Goal: Task Accomplishment & Management: Manage account settings

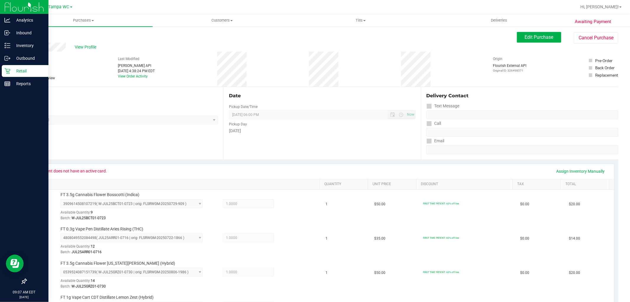
click at [30, 68] on p "Retail" at bounding box center [27, 70] width 35 height 7
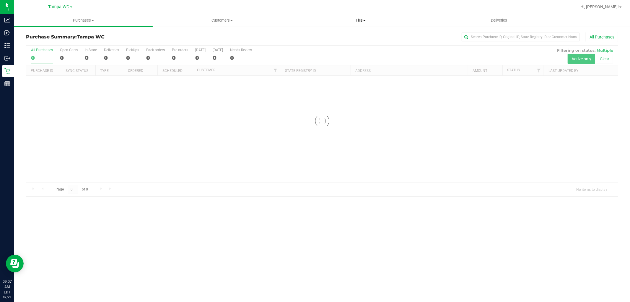
click at [360, 19] on span "Tills" at bounding box center [361, 20] width 138 height 5
click at [342, 33] on li "Manage tills" at bounding box center [360, 35] width 139 height 7
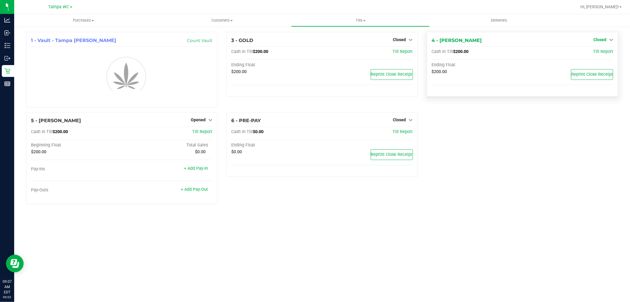
click at [610, 37] on link "Closed" at bounding box center [603, 39] width 20 height 5
click at [597, 51] on link "Open Till" at bounding box center [600, 52] width 16 height 5
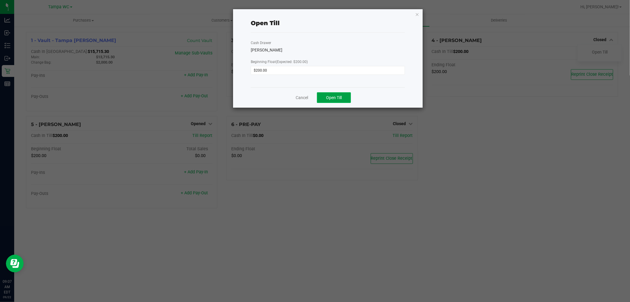
click at [341, 99] on span "Open Till" at bounding box center [334, 97] width 16 height 5
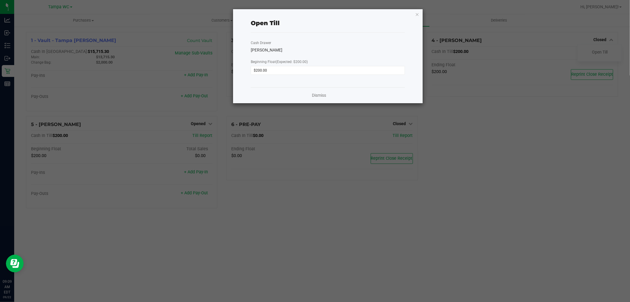
click at [310, 93] on div "Dismiss" at bounding box center [328, 95] width 154 height 16
click at [317, 95] on link "Dismiss" at bounding box center [319, 95] width 14 height 6
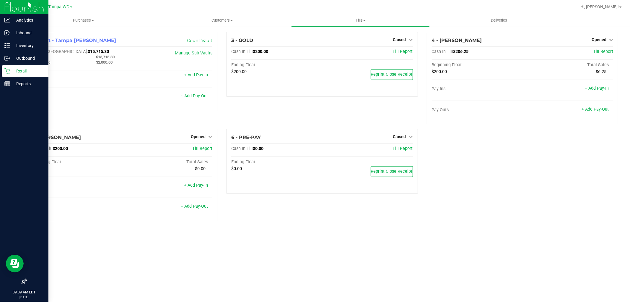
click at [5, 70] on icon at bounding box center [7, 71] width 6 height 6
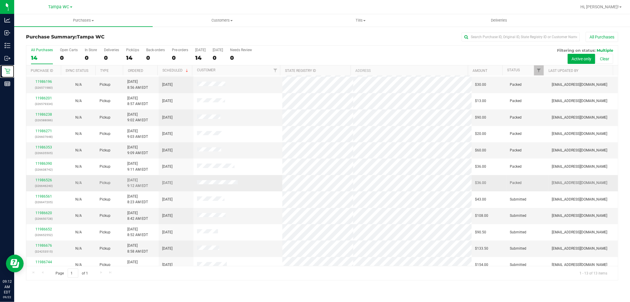
scroll to position [22, 0]
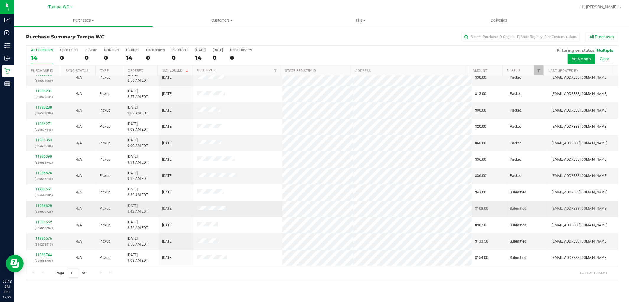
click at [44, 203] on div "11986620 (326650728)" at bounding box center [44, 208] width 28 height 11
click at [43, 206] on link "11986620" at bounding box center [43, 206] width 17 height 4
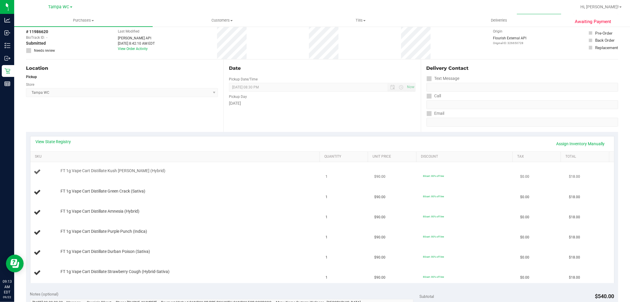
scroll to position [164, 0]
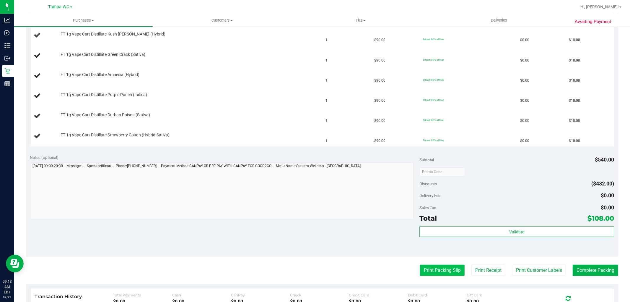
click at [438, 269] on button "Print Packing Slip" at bounding box center [442, 269] width 45 height 11
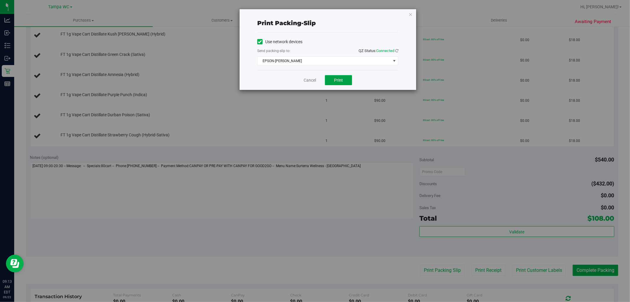
click at [341, 79] on span "Print" at bounding box center [338, 80] width 9 height 5
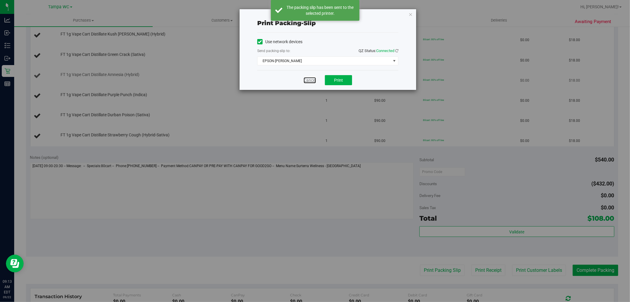
click at [306, 83] on link "Cancel" at bounding box center [310, 80] width 12 height 6
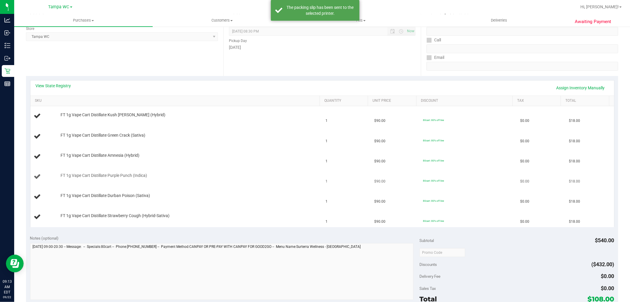
scroll to position [66, 0]
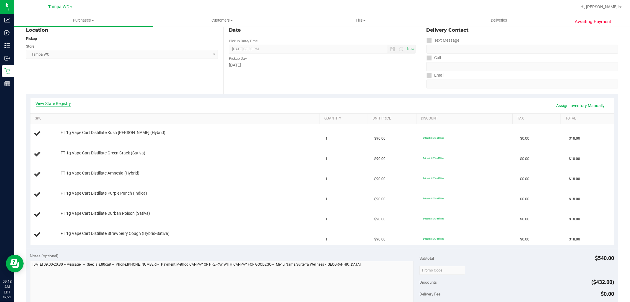
click at [50, 105] on link "View State Registry" at bounding box center [53, 103] width 35 height 6
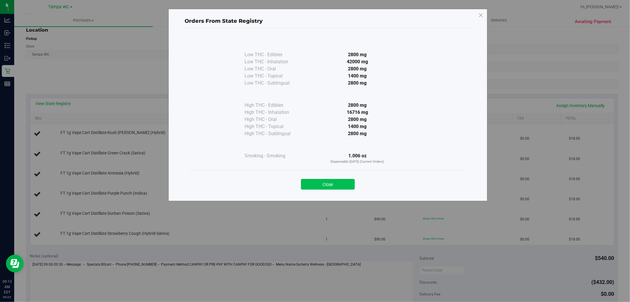
click at [329, 182] on button "Close" at bounding box center [328, 184] width 54 height 11
